Goal: Find contact information: Find contact information

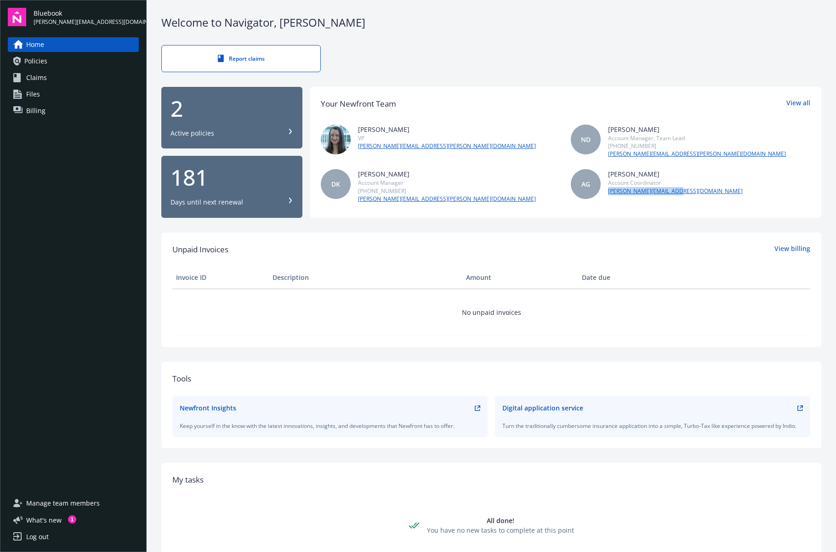
copy link "[PERSON_NAME][EMAIL_ADDRESS][DOMAIN_NAME]"
drag, startPoint x: 698, startPoint y: 194, endPoint x: 609, endPoint y: 193, distance: 88.7
click at [609, 193] on div "AG [PERSON_NAME] Account Coordinator [PERSON_NAME][EMAIL_ADDRESS][DOMAIN_NAME]" at bounding box center [690, 186] width 239 height 34
drag, startPoint x: 687, startPoint y: 192, endPoint x: 607, endPoint y: 194, distance: 80.0
click at [607, 194] on div "AG [PERSON_NAME] Account Coordinator [PERSON_NAME][EMAIL_ADDRESS][DOMAIN_NAME]" at bounding box center [690, 186] width 239 height 34
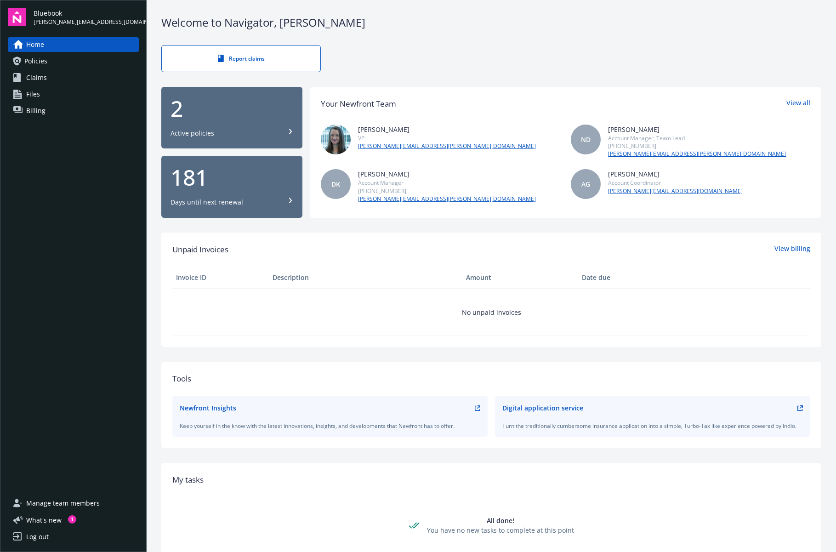
click at [451, 196] on div "DK [PERSON_NAME] Account Manager [PHONE_NUMBER] [PERSON_NAME][EMAIL_ADDRESS][PE…" at bounding box center [440, 186] width 239 height 34
drag, startPoint x: 440, startPoint y: 199, endPoint x: 357, endPoint y: 201, distance: 83.2
click at [357, 201] on div "DK [PERSON_NAME] Account Manager [PHONE_NUMBER] [PERSON_NAME][EMAIL_ADDRESS][PE…" at bounding box center [440, 186] width 239 height 34
copy link "[PERSON_NAME][EMAIL_ADDRESS][PERSON_NAME][DOMAIN_NAME]"
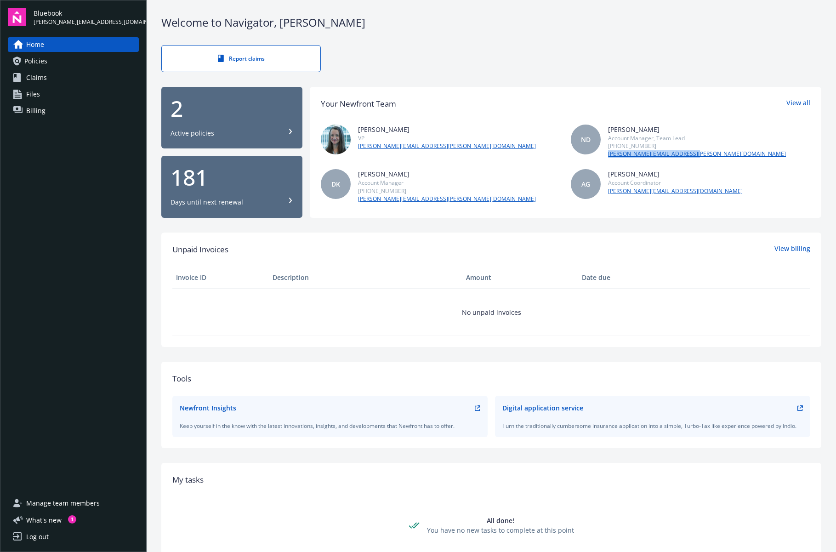
drag, startPoint x: 701, startPoint y: 156, endPoint x: 606, endPoint y: 157, distance: 95.1
click at [606, 157] on div "ND [PERSON_NAME] Account Manager, Team Lead [PHONE_NUMBER] [PERSON_NAME][EMAIL_…" at bounding box center [690, 142] width 239 height 34
click at [703, 199] on div "AG [PERSON_NAME] Account Coordinator [PERSON_NAME][EMAIL_ADDRESS][DOMAIN_NAME]" at bounding box center [690, 186] width 239 height 34
copy link "[PERSON_NAME][EMAIL_ADDRESS][DOMAIN_NAME]"
drag, startPoint x: 698, startPoint y: 196, endPoint x: 607, endPoint y: 193, distance: 91.5
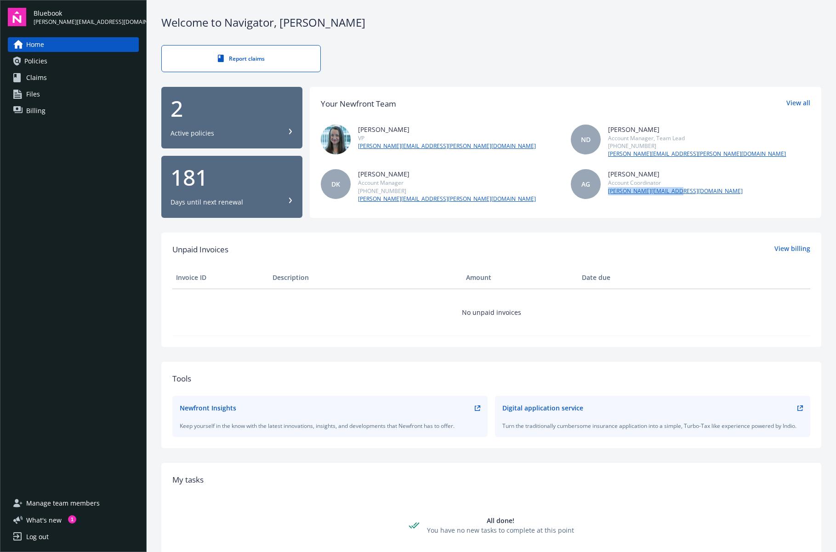
click at [607, 193] on div "AG [PERSON_NAME] Account Coordinator [PERSON_NAME][EMAIL_ADDRESS][DOMAIN_NAME]" at bounding box center [690, 186] width 239 height 34
